Goal: Transaction & Acquisition: Obtain resource

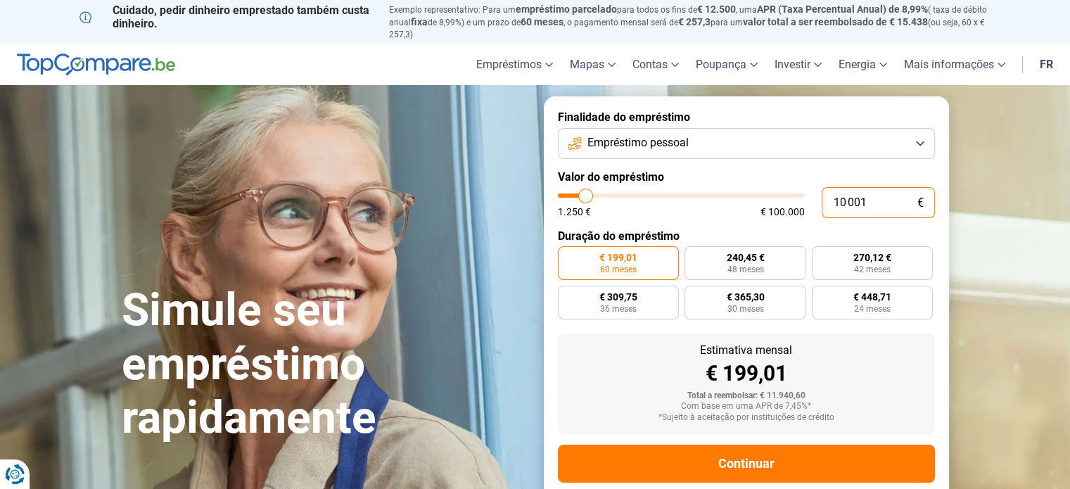
click at [877, 201] on input "10 001" at bounding box center [878, 202] width 113 height 31
type input "1 000"
type input "1250"
type input "100"
type input "1250"
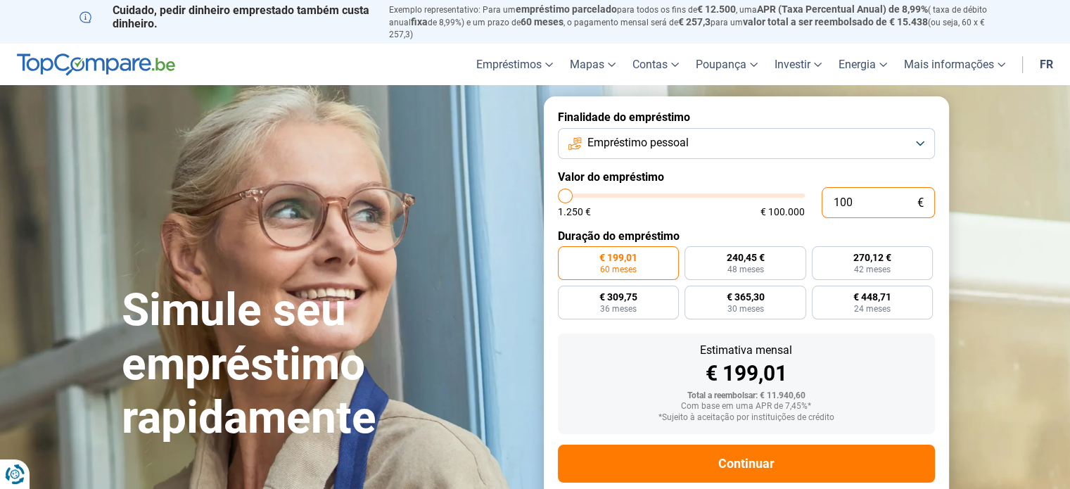
type input "10"
type input "1250"
type input "1"
type input "1250"
type input "0"
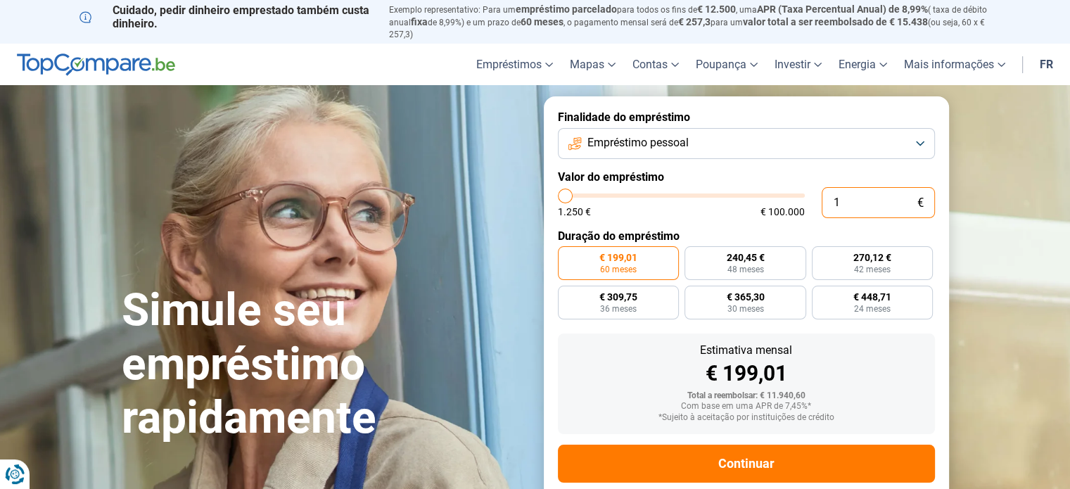
type input "1250"
type input "5"
type input "1250"
type input "50"
type input "1250"
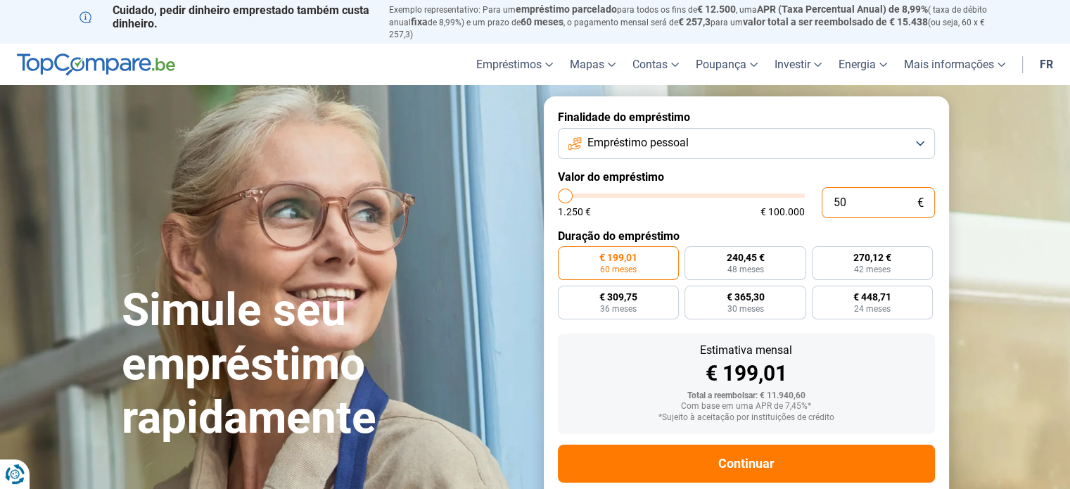
type input "500"
type input "1250"
type input "5 000"
type input "5000"
radio input "true"
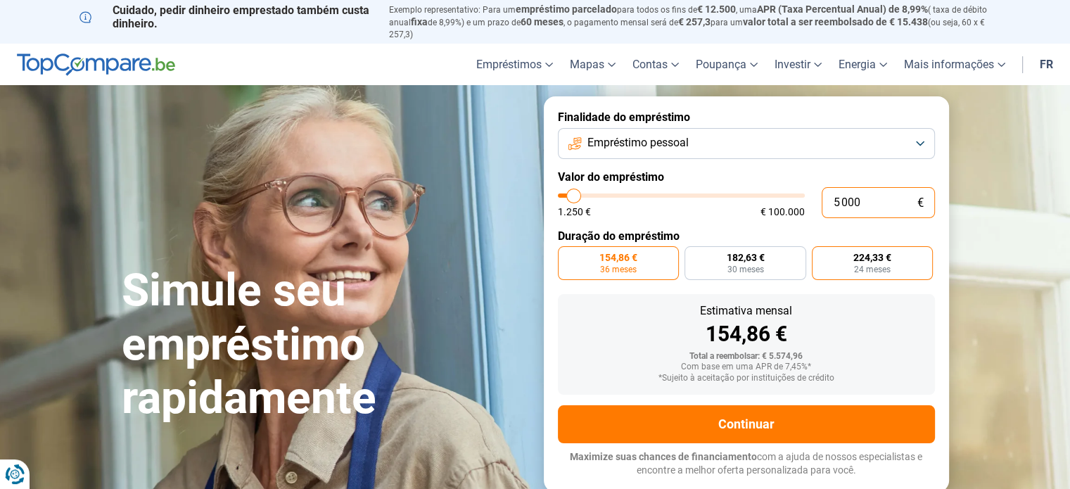
type input "5 000"
click at [885, 261] on font "224,33 €" at bounding box center [873, 257] width 38 height 11
click at [821, 255] on input "224,33 € 24 meses" at bounding box center [816, 250] width 9 height 9
radio input "true"
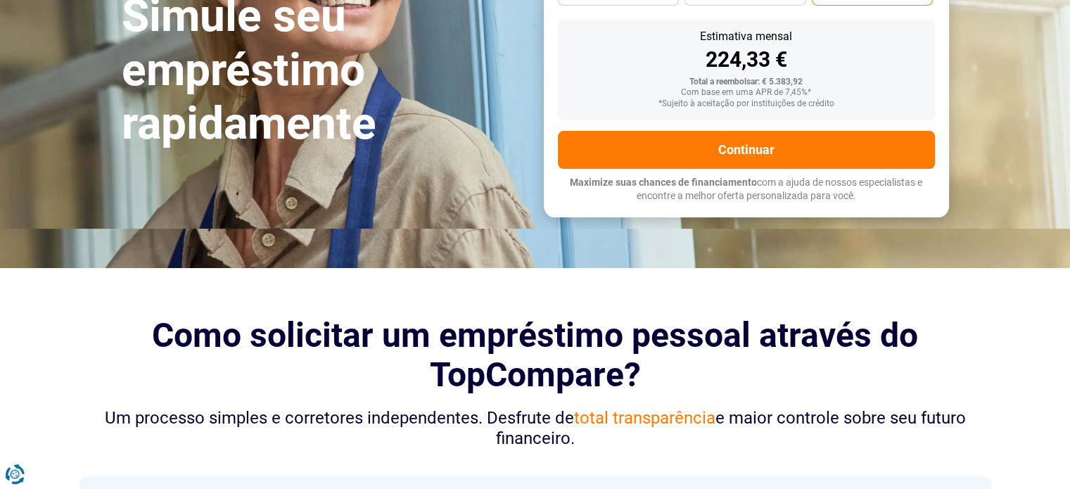
scroll to position [281, 0]
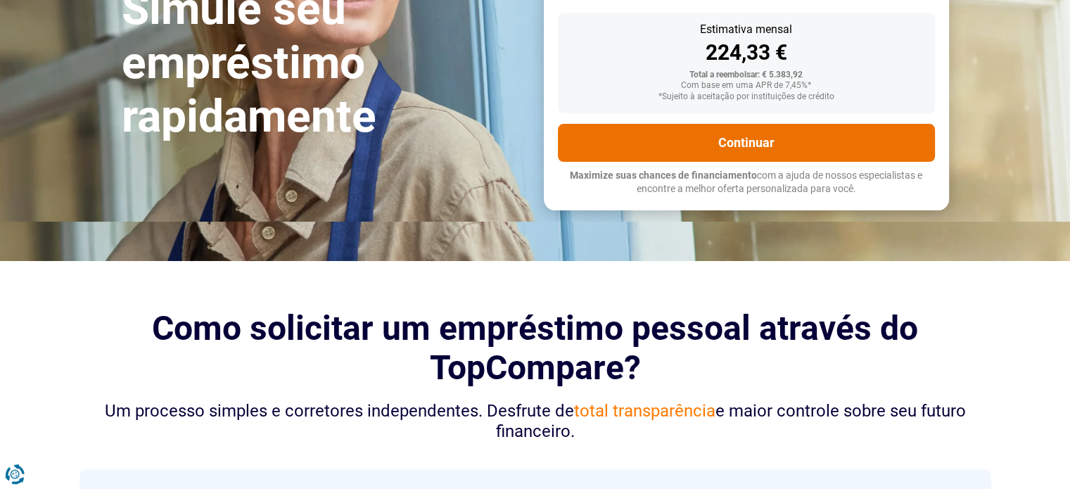
click at [738, 143] on font "Continuar" at bounding box center [747, 142] width 56 height 15
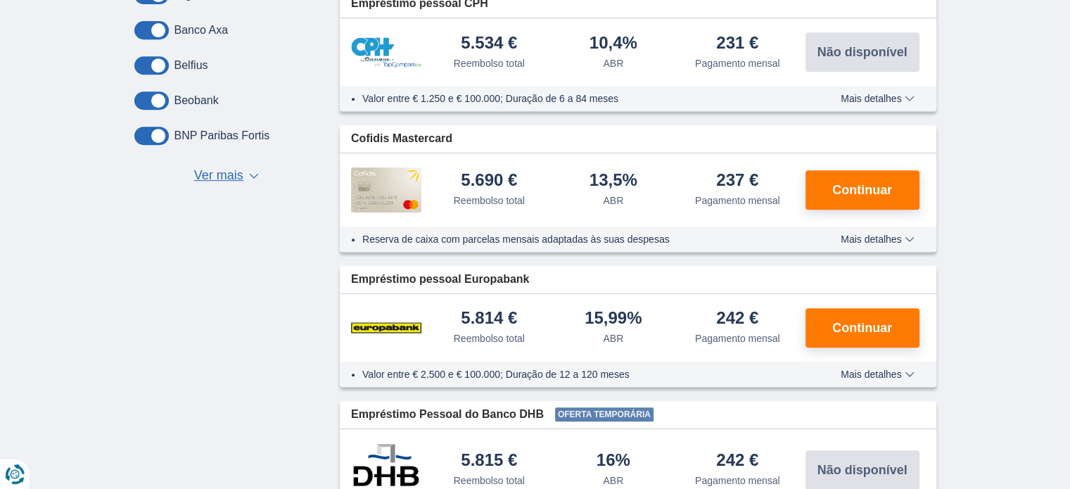
scroll to position [704, 0]
